Goal: Transaction & Acquisition: Purchase product/service

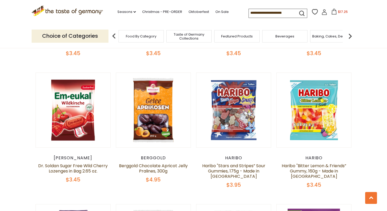
scroll to position [385, 0]
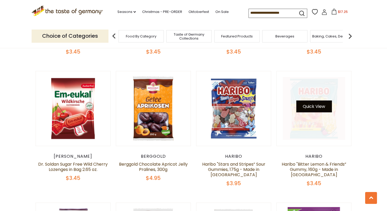
click at [316, 111] on button "Quick View" at bounding box center [314, 106] width 36 height 12
click at [314, 101] on link at bounding box center [314, 108] width 63 height 63
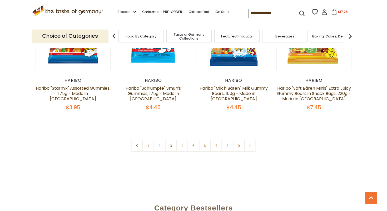
scroll to position [1259, 0]
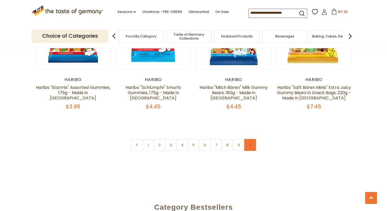
click at [250, 139] on link at bounding box center [250, 145] width 12 height 12
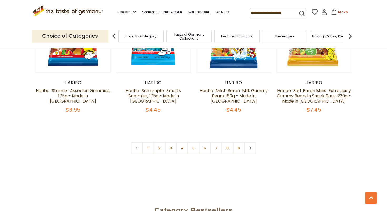
scroll to position [1257, 0]
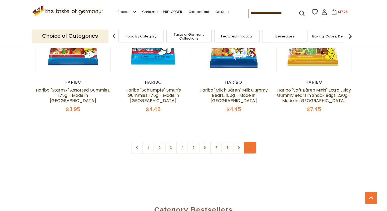
click at [250, 141] on link at bounding box center [250, 147] width 12 height 12
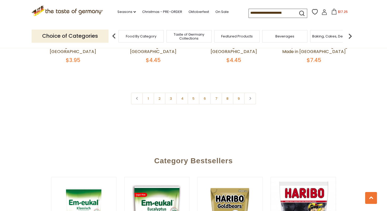
scroll to position [1303, 0]
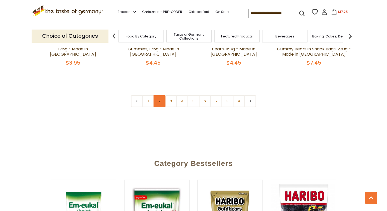
click at [160, 95] on link "2" at bounding box center [160, 101] width 12 height 12
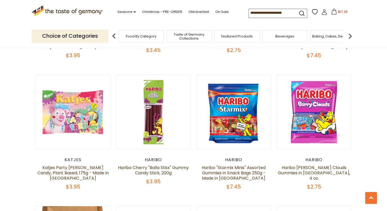
scroll to position [912, 0]
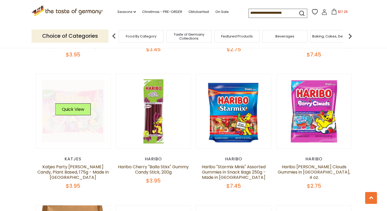
click at [102, 94] on link at bounding box center [73, 111] width 63 height 63
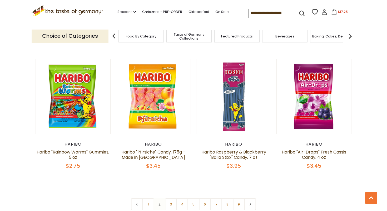
scroll to position [1190, 0]
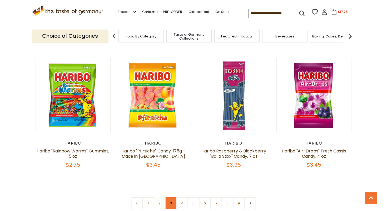
click at [172, 197] on link "3" at bounding box center [171, 203] width 12 height 12
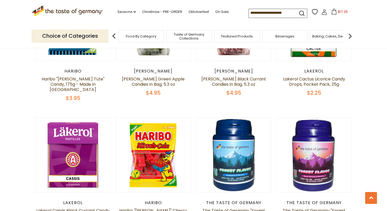
scroll to position [349, 0]
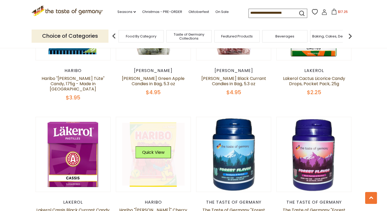
click at [170, 168] on link at bounding box center [153, 154] width 63 height 63
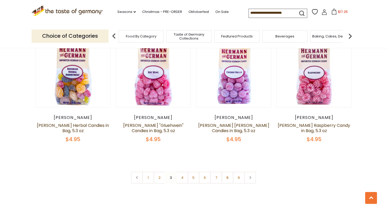
scroll to position [1224, 0]
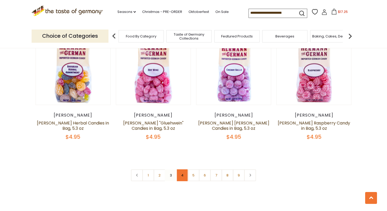
click at [182, 169] on link "4" at bounding box center [182, 175] width 12 height 12
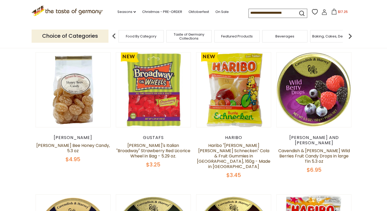
scroll to position [155, 0]
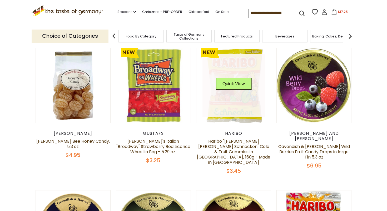
click at [252, 112] on link at bounding box center [233, 85] width 63 height 63
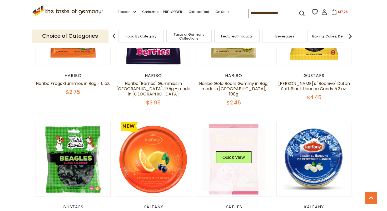
scroll to position [493, 0]
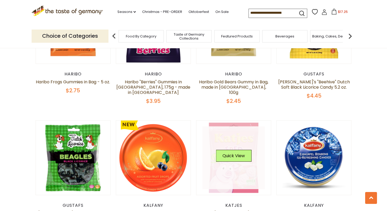
click at [254, 157] on link at bounding box center [233, 157] width 63 height 63
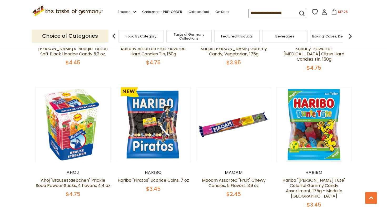
scroll to position [658, 0]
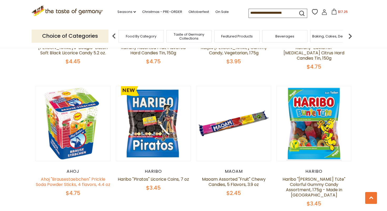
click at [84, 176] on link "Ahoj "Brausestaebchen" Prickle Soda Powder Sticks, 4 flavors, 4.4 oz" at bounding box center [73, 181] width 74 height 11
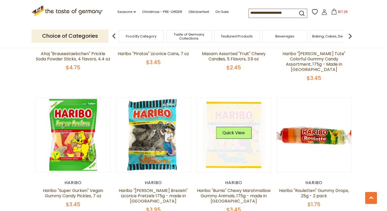
scroll to position [785, 0]
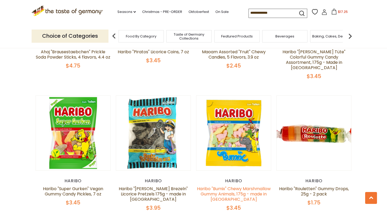
click at [242, 185] on link "Haribo "Bumix" Chewy Marshmallow Gummy Animals, 175g - made in [GEOGRAPHIC_DATA]" at bounding box center [234, 193] width 74 height 17
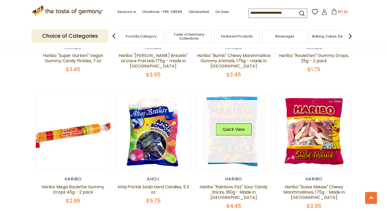
scroll to position [919, 0]
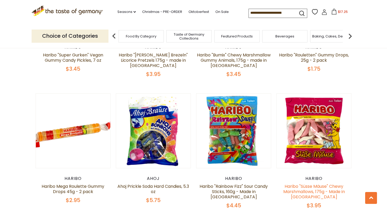
click at [302, 183] on link "Haribo "Süsse Mäuse" Chewy Marshmallows, 175g - Made in [GEOGRAPHIC_DATA]" at bounding box center [314, 191] width 62 height 17
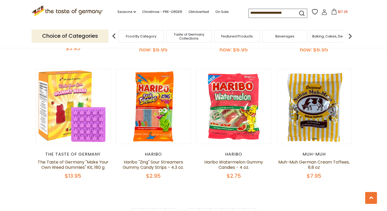
scroll to position [1208, 0]
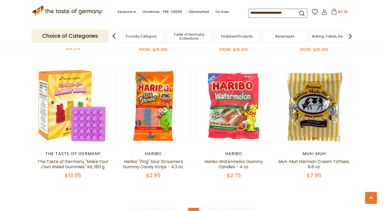
click at [192, 207] on link "5" at bounding box center [194, 213] width 12 height 12
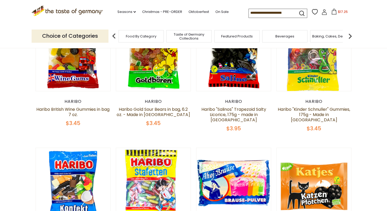
scroll to position [179, 0]
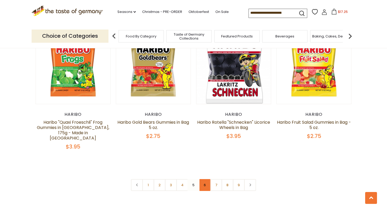
click at [205, 179] on link "6" at bounding box center [205, 185] width 12 height 12
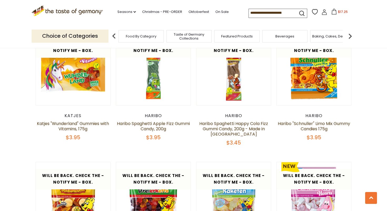
scroll to position [1107, 0]
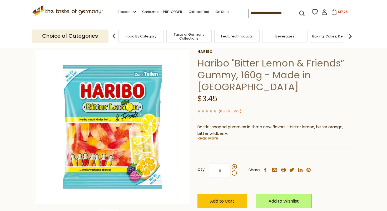
scroll to position [30, 0]
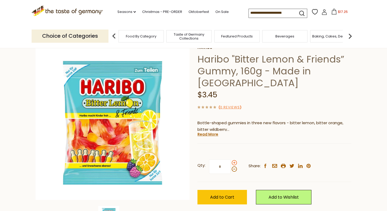
click at [234, 161] on span at bounding box center [234, 162] width 5 height 5
click at [231, 161] on input "*" at bounding box center [220, 166] width 22 height 14
click at [234, 161] on span at bounding box center [234, 162] width 5 height 5
click at [231, 161] on input "*" at bounding box center [220, 166] width 22 height 14
click at [235, 168] on span at bounding box center [234, 168] width 5 height 5
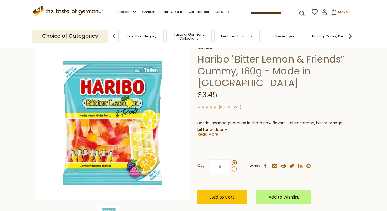
click at [231, 168] on input "*" at bounding box center [220, 166] width 22 height 14
type input "*"
click at [236, 192] on button "Add to Cart" at bounding box center [221, 197] width 49 height 14
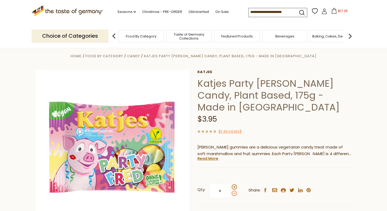
scroll to position [9, 0]
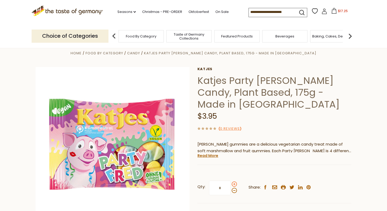
click at [235, 183] on span at bounding box center [234, 183] width 5 height 5
click at [231, 183] on input "*" at bounding box center [220, 187] width 22 height 14
type input "*"
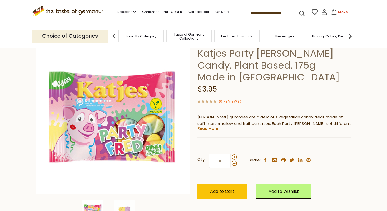
scroll to position [38, 0]
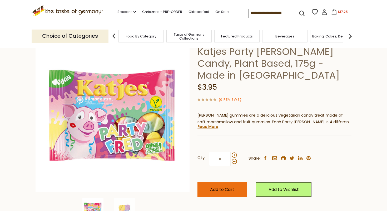
click at [242, 188] on button "Add to Cart" at bounding box center [221, 189] width 49 height 14
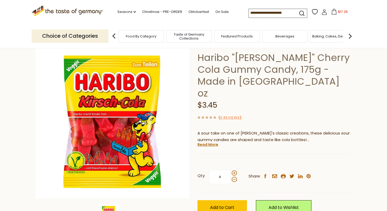
scroll to position [33, 0]
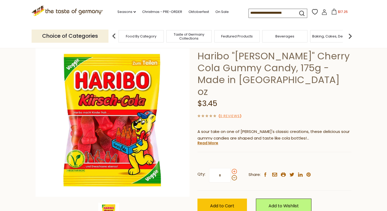
click at [233, 168] on span at bounding box center [234, 170] width 5 height 5
click at [231, 168] on input "*" at bounding box center [220, 175] width 22 height 14
type input "*"
click at [230, 198] on button "Add to Cart" at bounding box center [221, 205] width 49 height 14
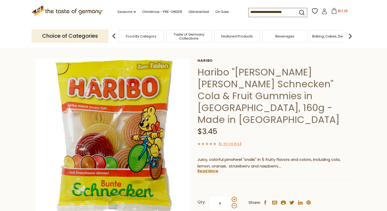
scroll to position [29, 0]
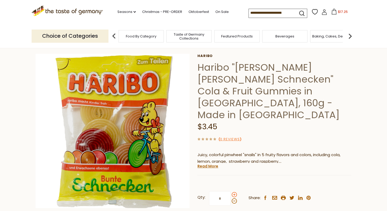
click at [232, 192] on span at bounding box center [234, 194] width 5 height 5
click at [231, 191] on input "*" at bounding box center [220, 198] width 22 height 14
click at [232, 192] on span at bounding box center [234, 194] width 5 height 5
click at [231, 191] on input "*" at bounding box center [220, 198] width 22 height 14
type input "*"
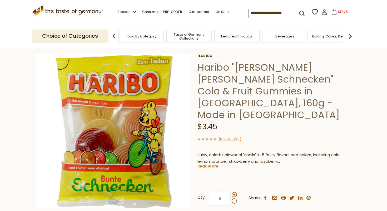
scroll to position [39, 0]
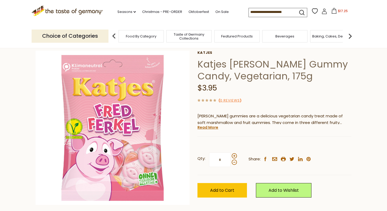
scroll to position [26, 0]
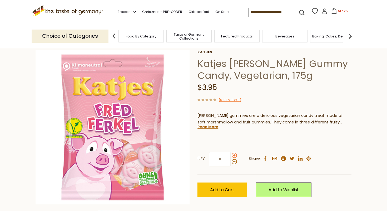
click at [232, 155] on span at bounding box center [234, 154] width 5 height 5
click at [231, 155] on input "*" at bounding box center [220, 159] width 22 height 14
click at [232, 155] on span at bounding box center [234, 154] width 5 height 5
click at [231, 155] on input "*" at bounding box center [220, 159] width 22 height 14
type input "*"
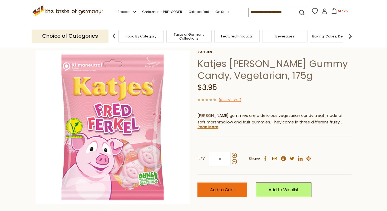
click at [221, 188] on span "Add to Cart" at bounding box center [222, 189] width 24 height 6
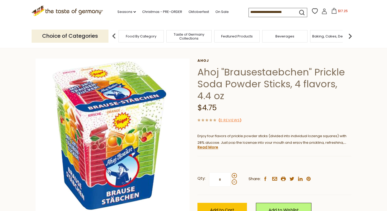
scroll to position [17, 0]
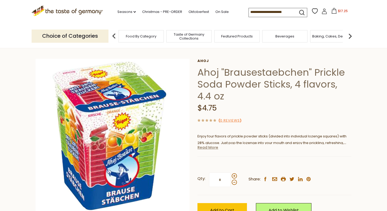
click at [213, 146] on link "Read More" at bounding box center [207, 146] width 21 height 5
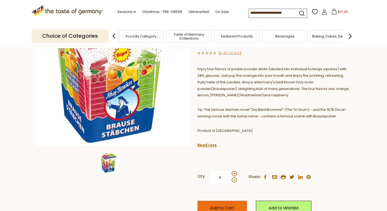
scroll to position [87, 0]
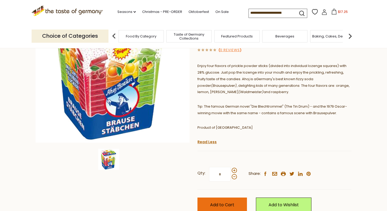
click at [225, 200] on button "Add to Cart" at bounding box center [221, 204] width 49 height 14
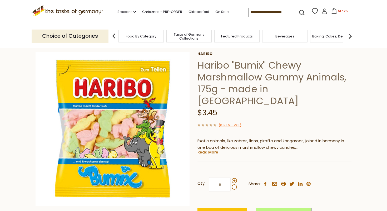
scroll to position [27, 0]
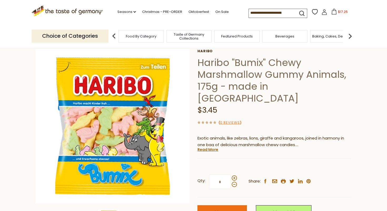
click at [227, 205] on button "Add to Cart" at bounding box center [221, 212] width 49 height 14
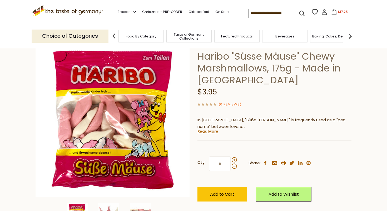
scroll to position [35, 0]
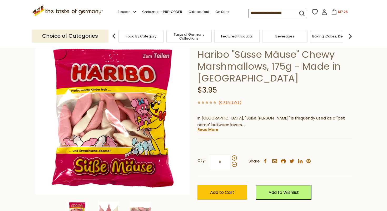
click at [227, 195] on button "Add to Cart" at bounding box center [221, 192] width 49 height 14
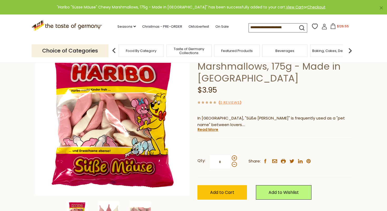
click at [341, 25] on span "$126.55" at bounding box center [343, 26] width 12 height 4
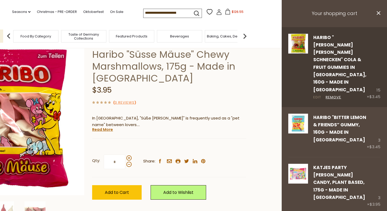
click at [320, 94] on link "Edit" at bounding box center [317, 97] width 8 height 6
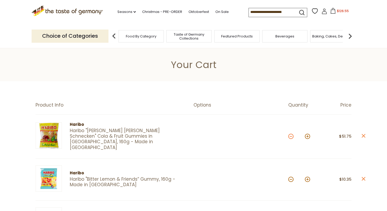
click at [290, 136] on button at bounding box center [290, 135] width 5 height 5
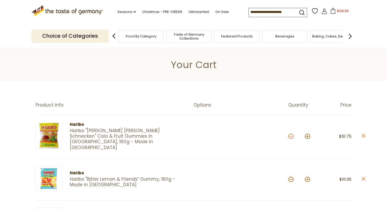
type input "**"
click at [290, 136] on button at bounding box center [290, 135] width 5 height 5
type input "**"
click at [290, 136] on button at bounding box center [290, 135] width 5 height 5
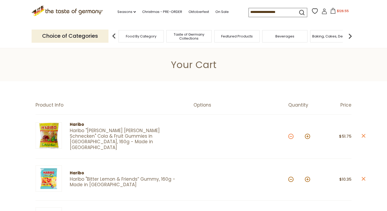
type input "**"
click at [289, 137] on button at bounding box center [290, 135] width 5 height 5
type input "**"
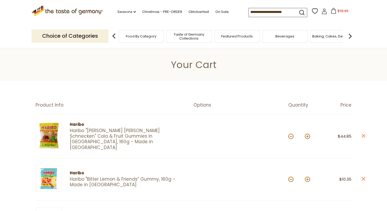
click at [290, 137] on button at bounding box center [290, 135] width 5 height 5
type input "**"
click at [290, 136] on button at bounding box center [290, 135] width 5 height 5
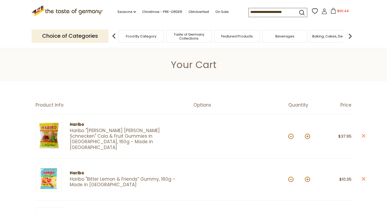
click at [290, 136] on button at bounding box center [290, 135] width 5 height 5
type input "*"
click at [290, 136] on button at bounding box center [290, 135] width 5 height 5
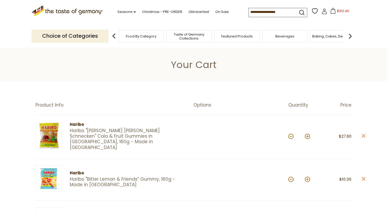
type input "*"
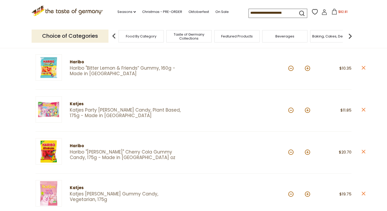
scroll to position [112, 0]
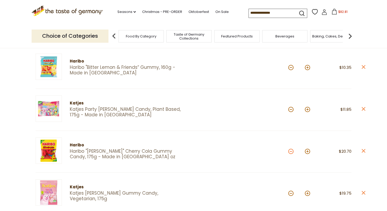
click at [291, 149] on button at bounding box center [290, 150] width 5 height 5
type input "*"
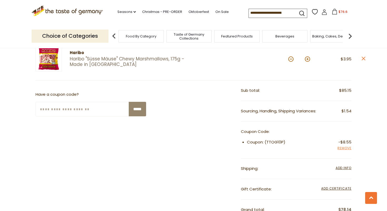
scroll to position [372, 0]
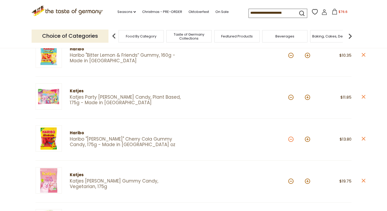
scroll to position [120, 0]
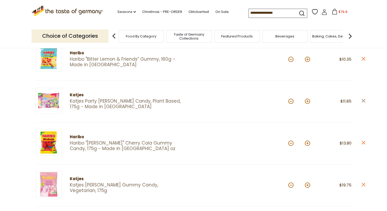
click at [364, 98] on icon "close" at bounding box center [363, 100] width 4 height 4
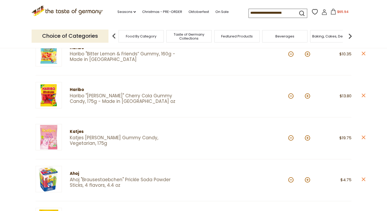
scroll to position [127, 0]
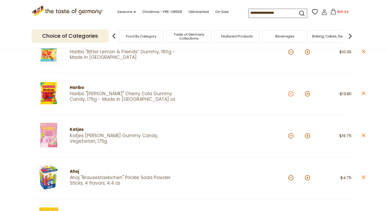
click at [291, 91] on button at bounding box center [290, 93] width 5 height 5
type input "*"
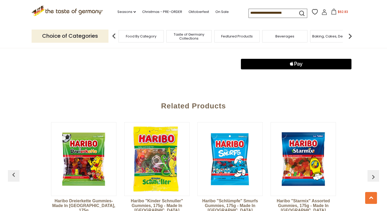
scroll to position [569, 0]
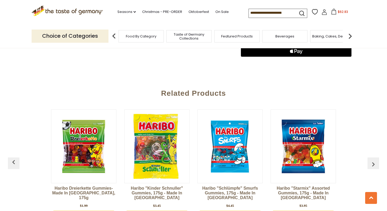
click at [369, 157] on button "button" at bounding box center [373, 163] width 12 height 12
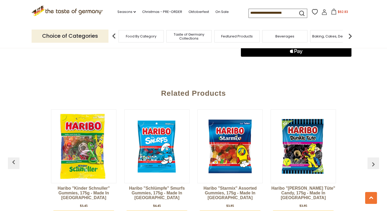
click at [369, 157] on button "button" at bounding box center [373, 163] width 12 height 12
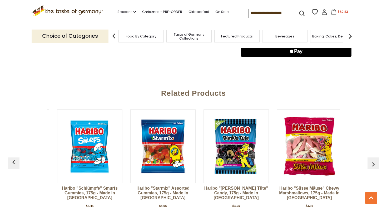
scroll to position [0, 146]
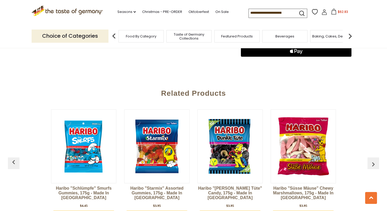
click at [369, 157] on button "button" at bounding box center [373, 163] width 12 height 12
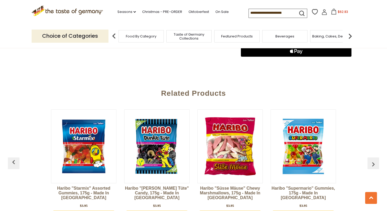
click at [369, 157] on button "button" at bounding box center [373, 163] width 12 height 12
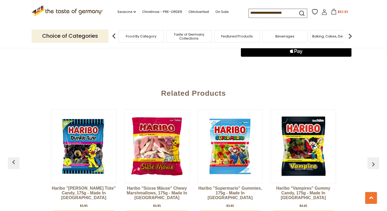
click at [369, 157] on button "button" at bounding box center [373, 163] width 12 height 12
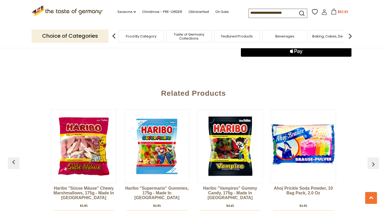
click at [369, 157] on button "button" at bounding box center [373, 163] width 12 height 12
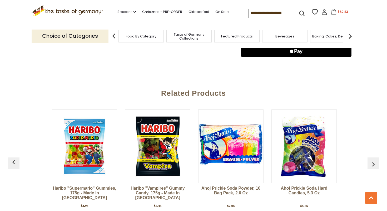
scroll to position [0, 439]
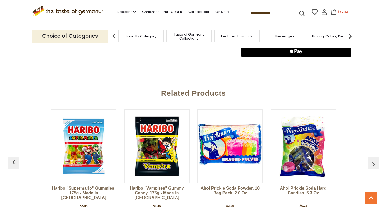
click at [369, 157] on button "button" at bounding box center [373, 163] width 12 height 12
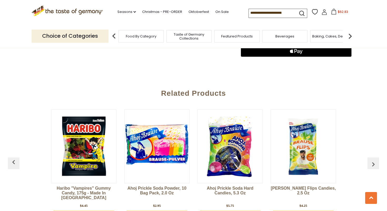
click at [369, 157] on button "button" at bounding box center [373, 163] width 12 height 12
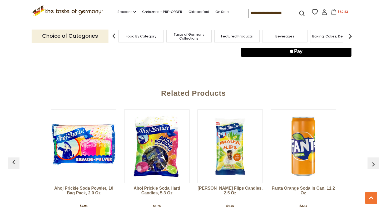
click at [369, 157] on button "button" at bounding box center [373, 163] width 12 height 12
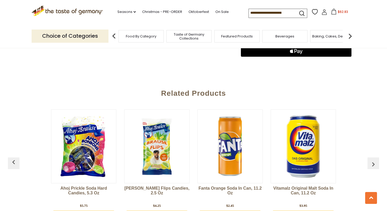
click at [369, 157] on button "button" at bounding box center [373, 163] width 12 height 12
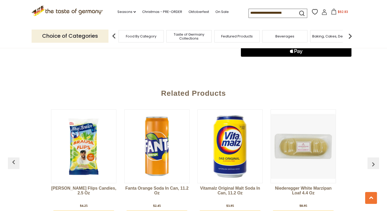
click at [369, 157] on button "button" at bounding box center [373, 163] width 12 height 12
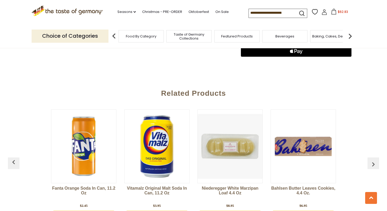
click at [369, 157] on button "button" at bounding box center [373, 163] width 12 height 12
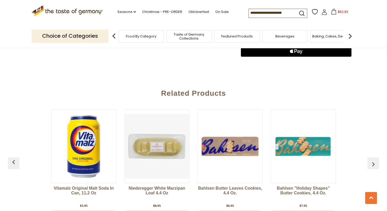
click at [369, 157] on button "button" at bounding box center [373, 163] width 12 height 12
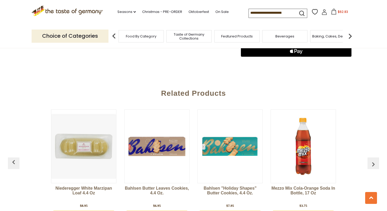
click at [369, 157] on button "button" at bounding box center [373, 163] width 12 height 12
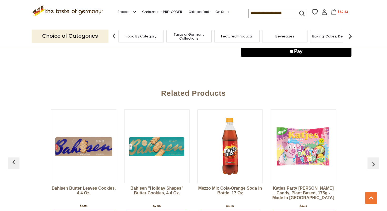
click at [369, 157] on button "button" at bounding box center [373, 163] width 12 height 12
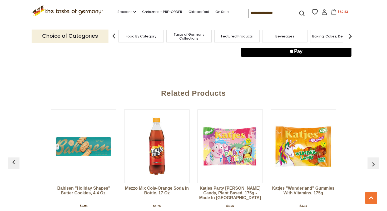
click at [369, 157] on button "button" at bounding box center [373, 163] width 12 height 12
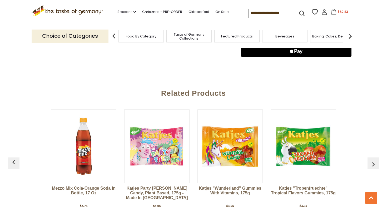
click at [369, 157] on button "button" at bounding box center [373, 163] width 12 height 12
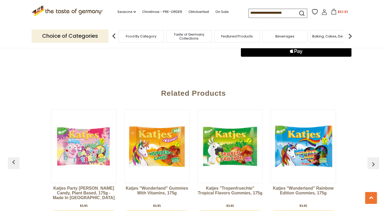
click at [369, 157] on button "button" at bounding box center [373, 163] width 12 height 12
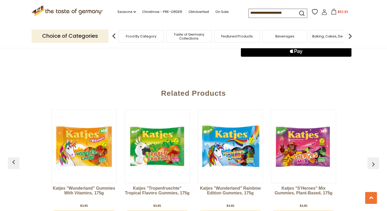
click at [369, 157] on button "button" at bounding box center [373, 163] width 12 height 12
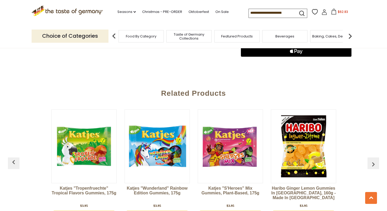
click at [369, 157] on button "button" at bounding box center [373, 163] width 12 height 12
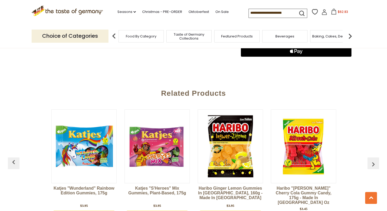
click at [369, 157] on button "button" at bounding box center [373, 163] width 12 height 12
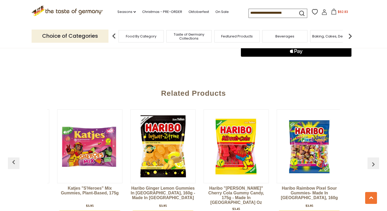
scroll to position [0, 1537]
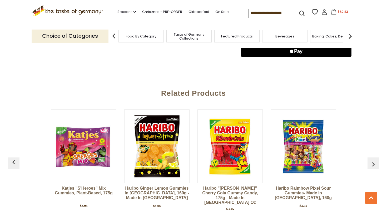
click at [369, 157] on button "button" at bounding box center [373, 163] width 12 height 12
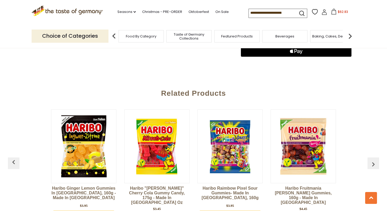
click at [369, 157] on button "button" at bounding box center [373, 163] width 12 height 12
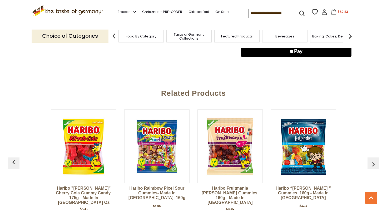
click at [369, 157] on button "button" at bounding box center [373, 163] width 12 height 12
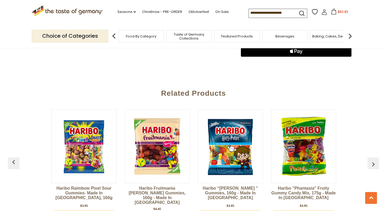
click at [369, 157] on button "button" at bounding box center [373, 163] width 12 height 12
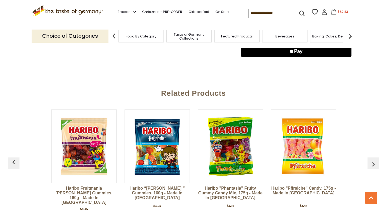
click at [369, 157] on button "button" at bounding box center [373, 163] width 12 height 12
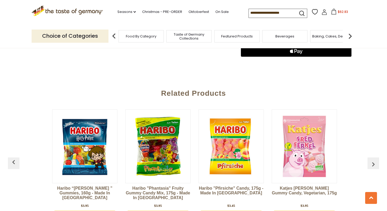
click at [369, 157] on button "button" at bounding box center [373, 163] width 12 height 12
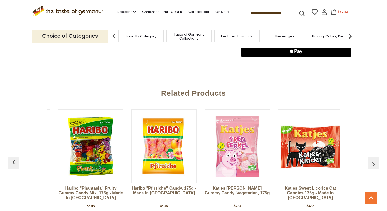
click at [369, 157] on button "button" at bounding box center [373, 163] width 12 height 12
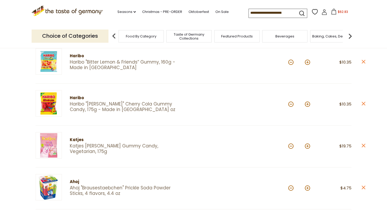
scroll to position [117, 0]
click at [259, 11] on input at bounding box center [271, 12] width 44 height 7
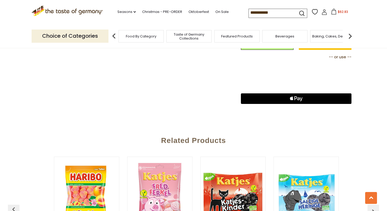
scroll to position [508, 0]
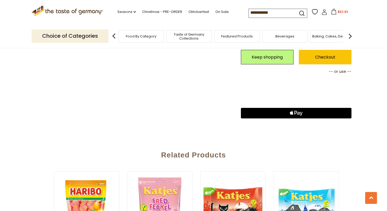
type input "**********"
click at [328, 53] on link "Checkout" at bounding box center [325, 57] width 53 height 14
